Goal: Contribute content

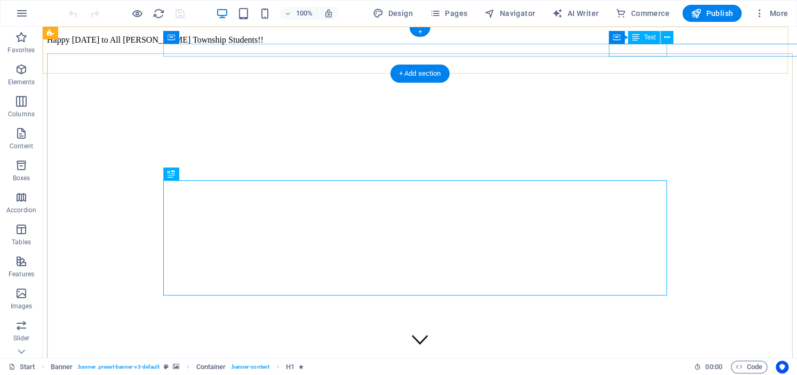
click at [612, 45] on div "Happy [DATE] to All [PERSON_NAME] Township Students!!" at bounding box center [420, 40] width 746 height 10
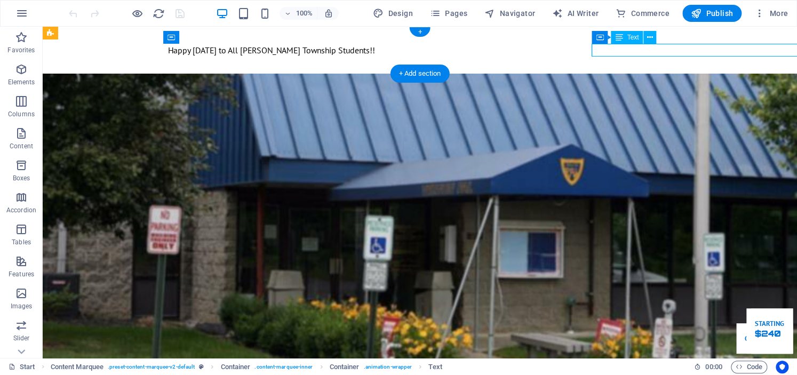
click at [670, 52] on div "Happy [DATE] to All [PERSON_NAME] Township Students!!" at bounding box center [670, 50] width 1 height 13
click at [425, 52] on div "Happy [DATE] to All [PERSON_NAME] Township Students!!" at bounding box center [420, 50] width 504 height 13
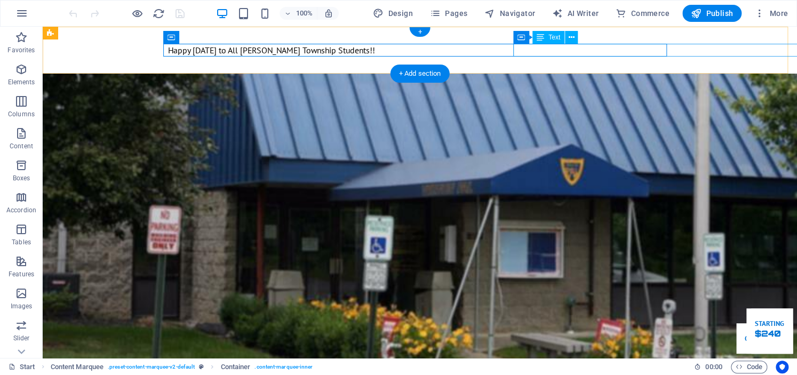
click at [670, 49] on div "Happy [DATE] to All [PERSON_NAME] Township Students!!" at bounding box center [670, 50] width 1 height 13
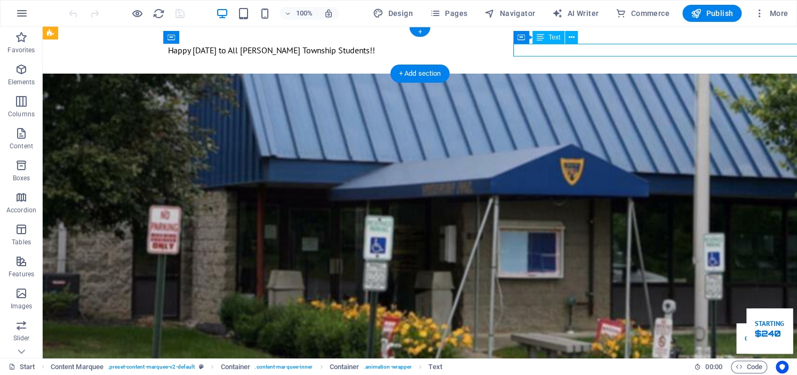
click at [670, 49] on div "Happy [DATE] to All [PERSON_NAME] Township Students!!" at bounding box center [670, 50] width 1 height 13
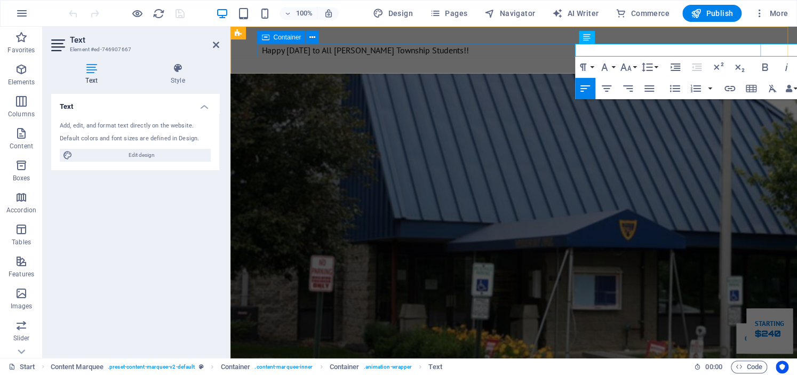
click at [521, 49] on div "Happy [DATE] to All [PERSON_NAME] Township Students!!" at bounding box center [514, 50] width 504 height 13
click at [522, 49] on div "Happy [DATE] to All [PERSON_NAME] Township Students!!" at bounding box center [514, 50] width 504 height 13
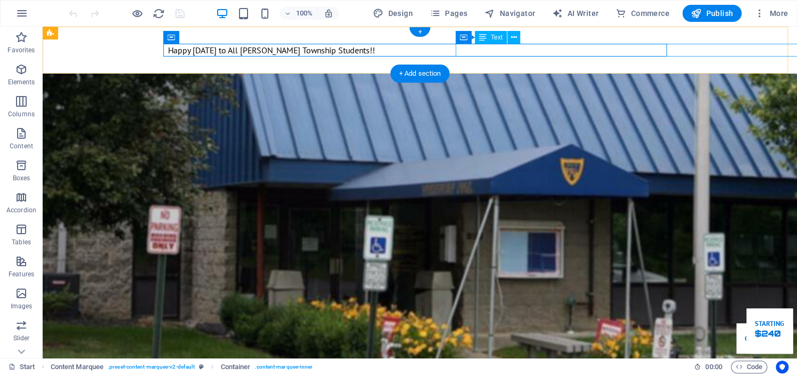
click at [670, 47] on div "Happy [DATE] to All [PERSON_NAME] Township Students!!" at bounding box center [671, 50] width 2 height 13
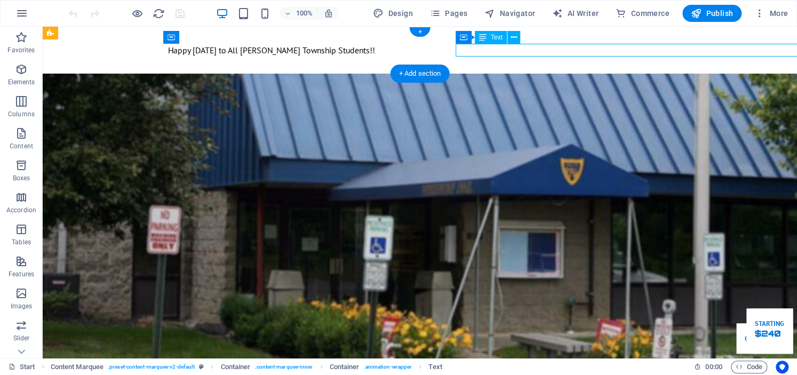
click at [670, 47] on div "Happy [DATE] to All [PERSON_NAME] Township Students!!" at bounding box center [671, 50] width 2 height 13
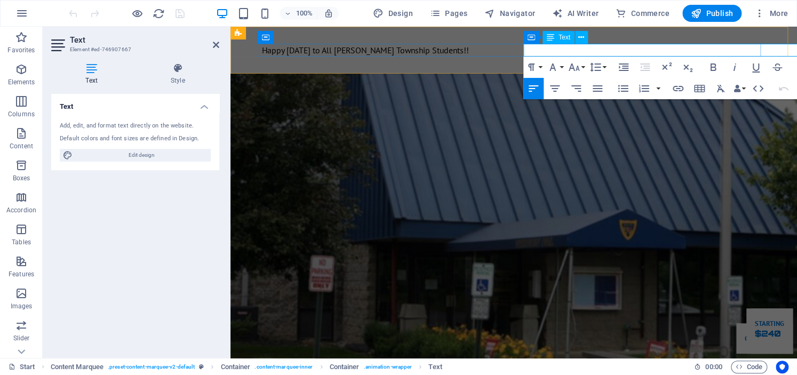
click at [765, 47] on p "Happy [DATE] to All [PERSON_NAME] Township Students!!" at bounding box center [765, 50] width 1 height 13
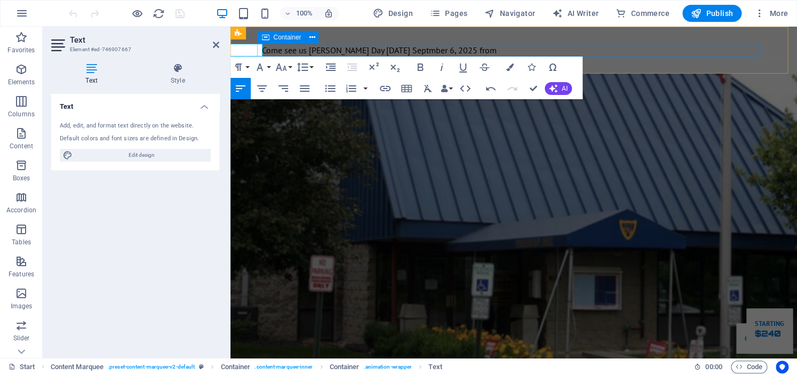
scroll to position [0, 201]
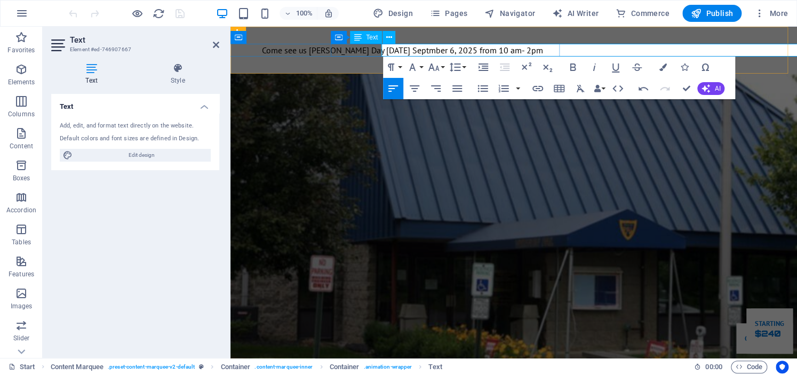
click at [563, 54] on p "Come see us [PERSON_NAME] Day [DATE] Septmber 6, 2025 from 10 am- 2pm" at bounding box center [563, 50] width 1 height 13
click at [643, 51] on p "Come see us [PERSON_NAME] Day [DATE] Septmber 6, 2025 from 10 am- 2pm" at bounding box center [643, 50] width 1 height 13
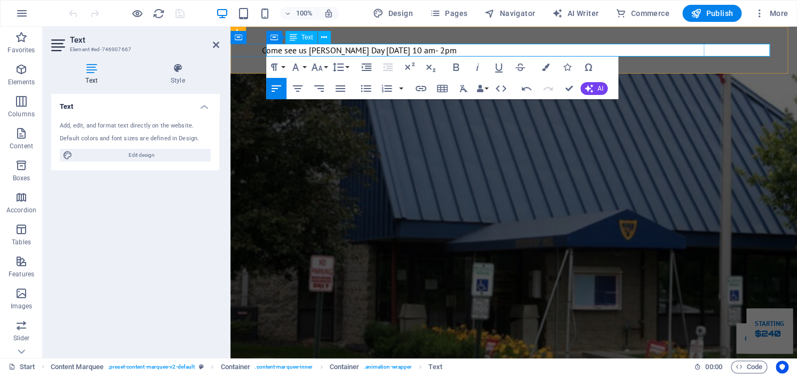
scroll to position [0, 0]
click at [765, 52] on p "Come see us [PERSON_NAME] Day [DATE] 10 am- 2pm" at bounding box center [765, 50] width 1 height 13
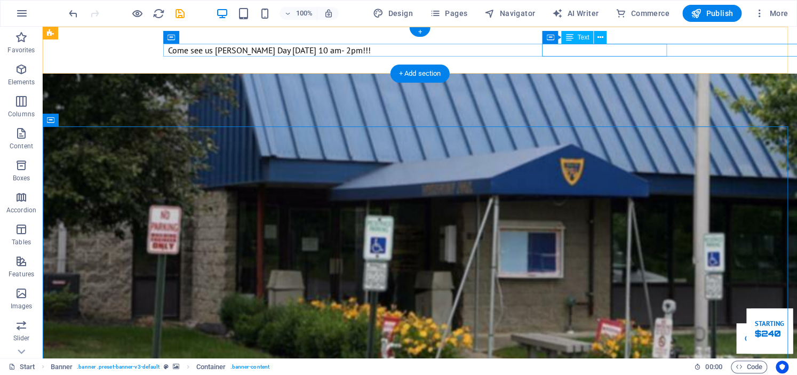
click at [670, 49] on div "Come see us [PERSON_NAME] Day [DATE] 10 am- 2pm!!!" at bounding box center [671, 50] width 2 height 13
click at [671, 49] on div "Come see us [PERSON_NAME] Day [DATE] 10 am- 2pm!!!" at bounding box center [671, 50] width 1 height 13
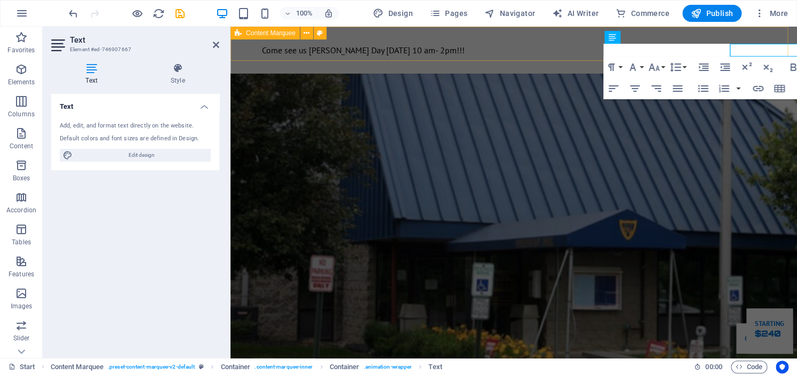
click at [556, 49] on div "Come see us [PERSON_NAME] Day [DATE] 10 am- 2pm!!!" at bounding box center [514, 50] width 504 height 13
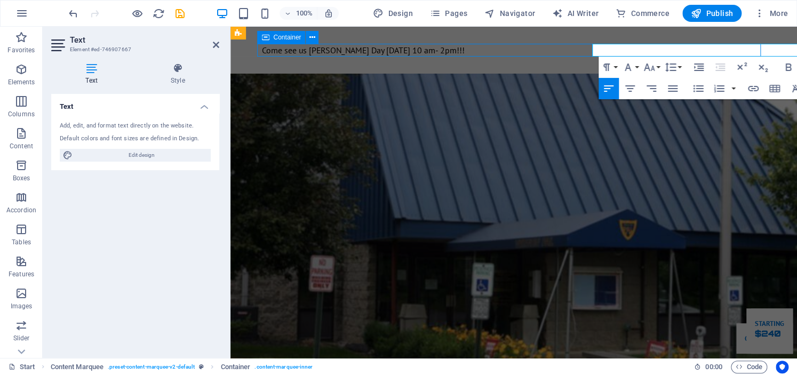
click at [556, 49] on div "Come see us [PERSON_NAME] Day [DATE] 10 am- 2pm!!!" at bounding box center [514, 50] width 504 height 13
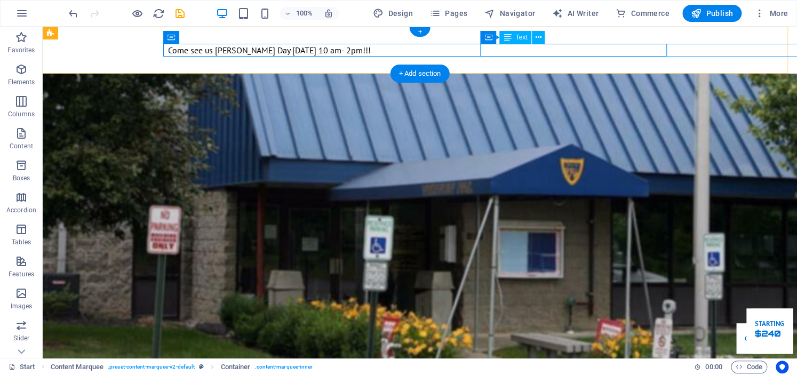
click at [671, 49] on div "Come see us [PERSON_NAME] Day [DATE] 10 am- 2pm!!!" at bounding box center [671, 50] width 1 height 13
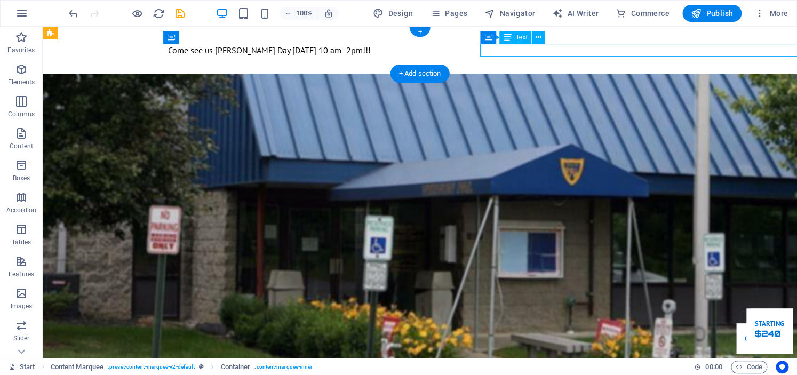
click at [671, 49] on div "Come see us [PERSON_NAME] Day [DATE] 10 am- 2pm!!!" at bounding box center [671, 50] width 1 height 13
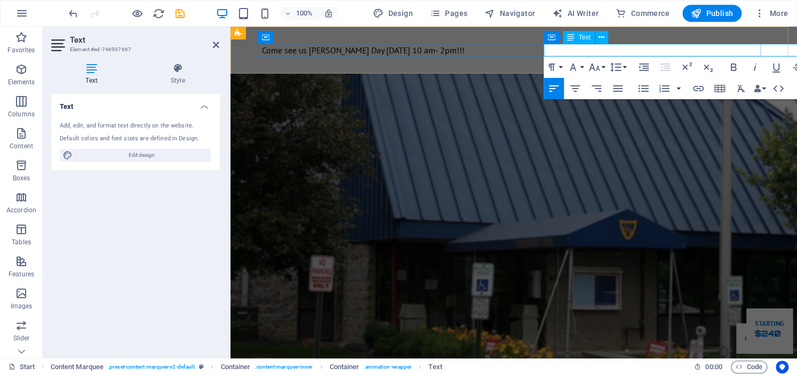
click at [764, 49] on p "Come see us [PERSON_NAME] Day [DATE] 10 am- 2pm!!!" at bounding box center [765, 50] width 2 height 13
click at [765, 49] on p "Come see us [PERSON_NAME] Day [DATE] 10 am- 2pm!!!" at bounding box center [765, 50] width 1 height 13
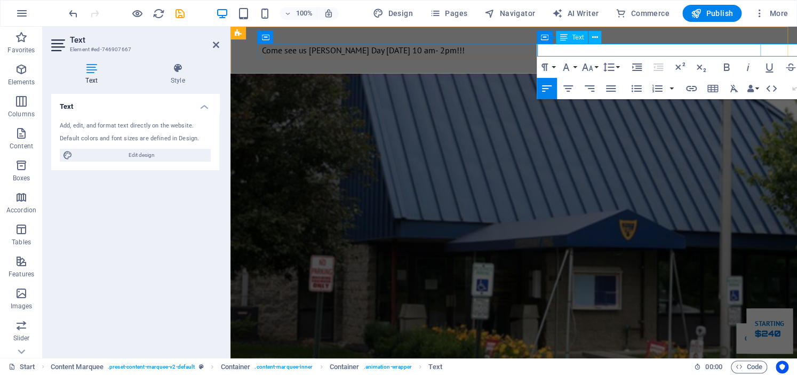
click at [764, 49] on p "Come see us [PERSON_NAME] Day [DATE] 10 am- 2pm!!!" at bounding box center [764, 50] width 1 height 13
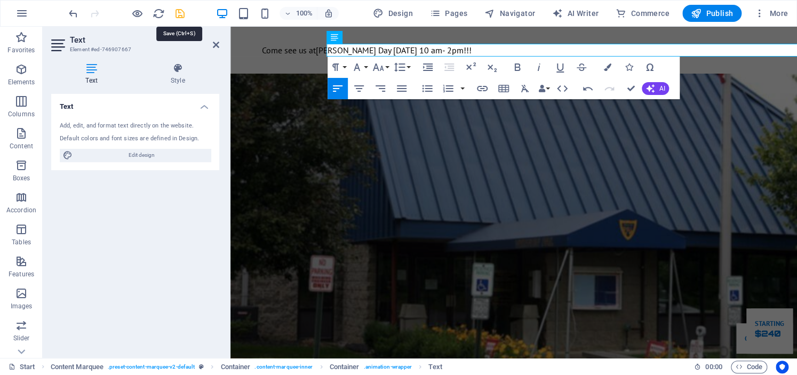
click at [182, 19] on icon "save" at bounding box center [180, 13] width 12 height 12
